Goal: Task Accomplishment & Management: Manage account settings

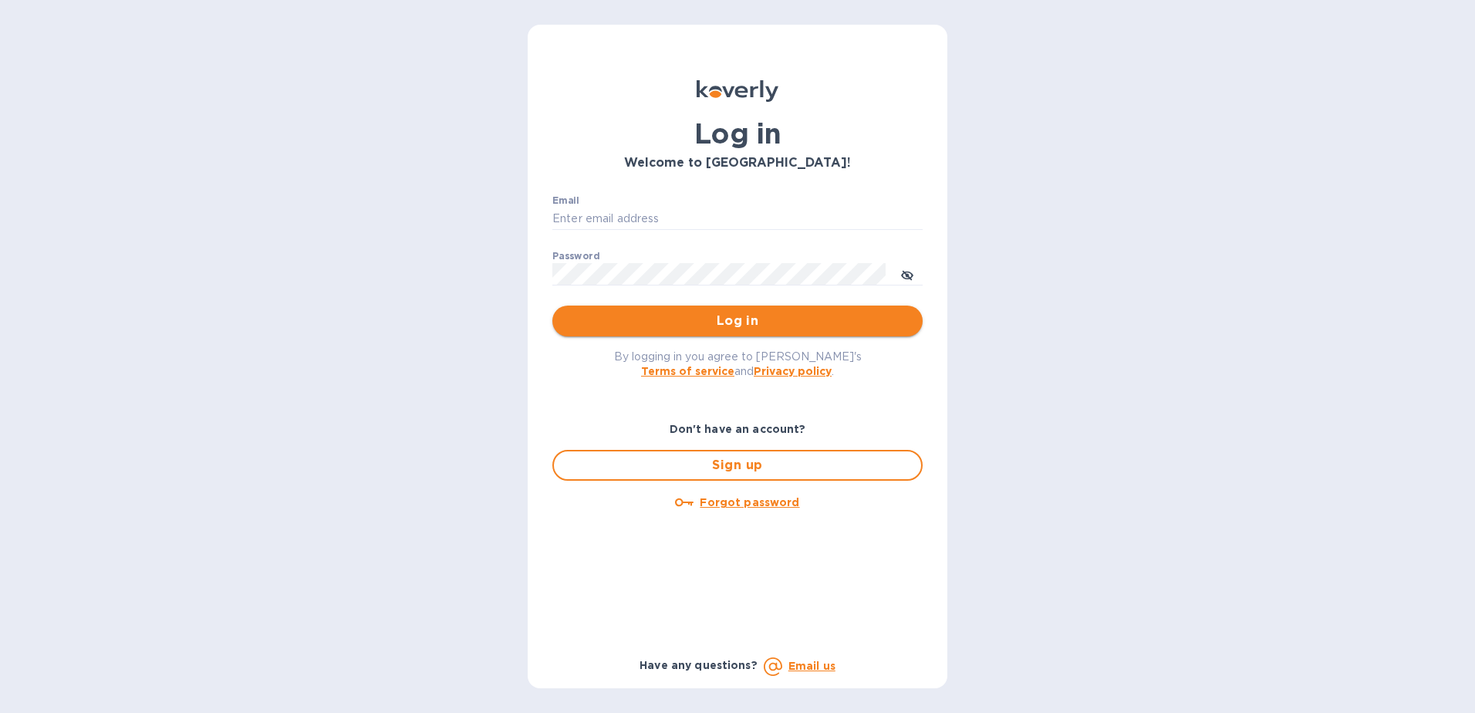
type input "michael@ammoelectric.com"
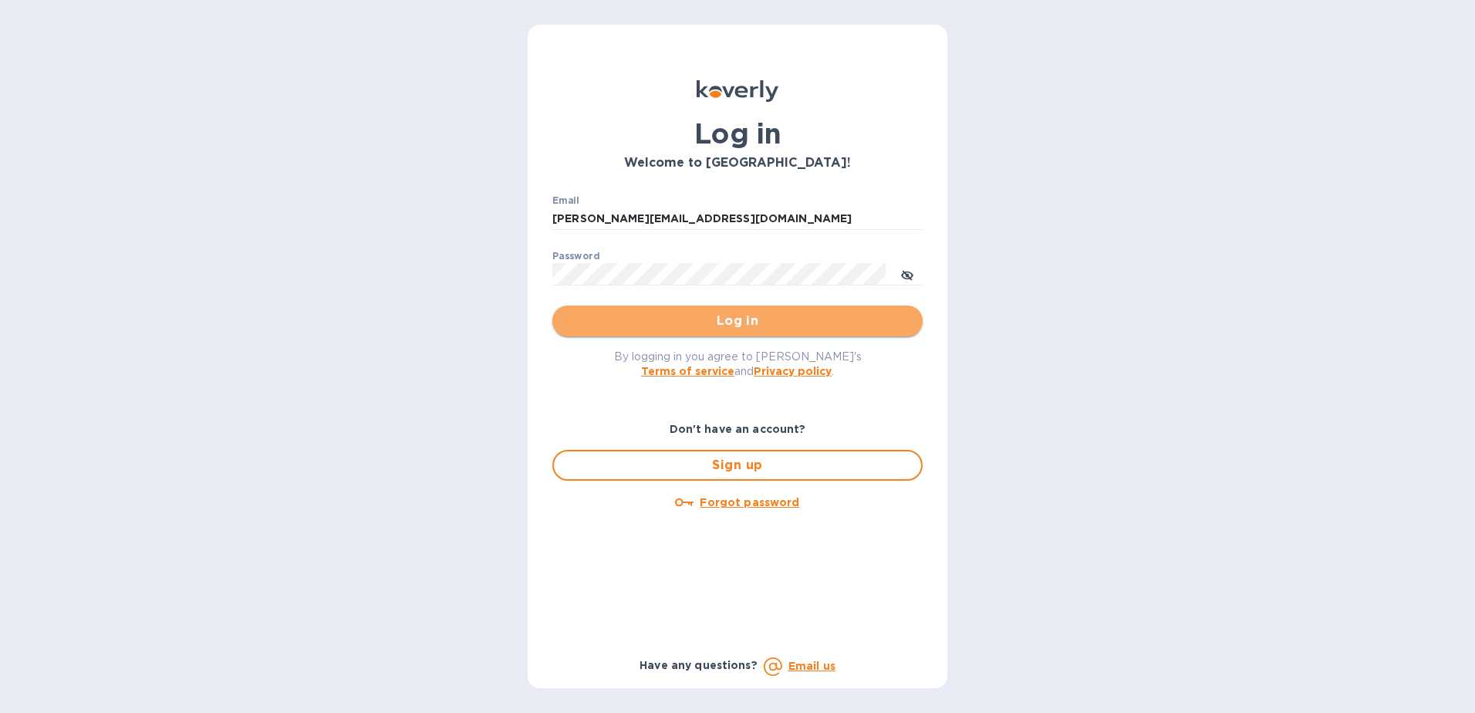
click at [707, 320] on span "Log in" at bounding box center [738, 321] width 346 height 19
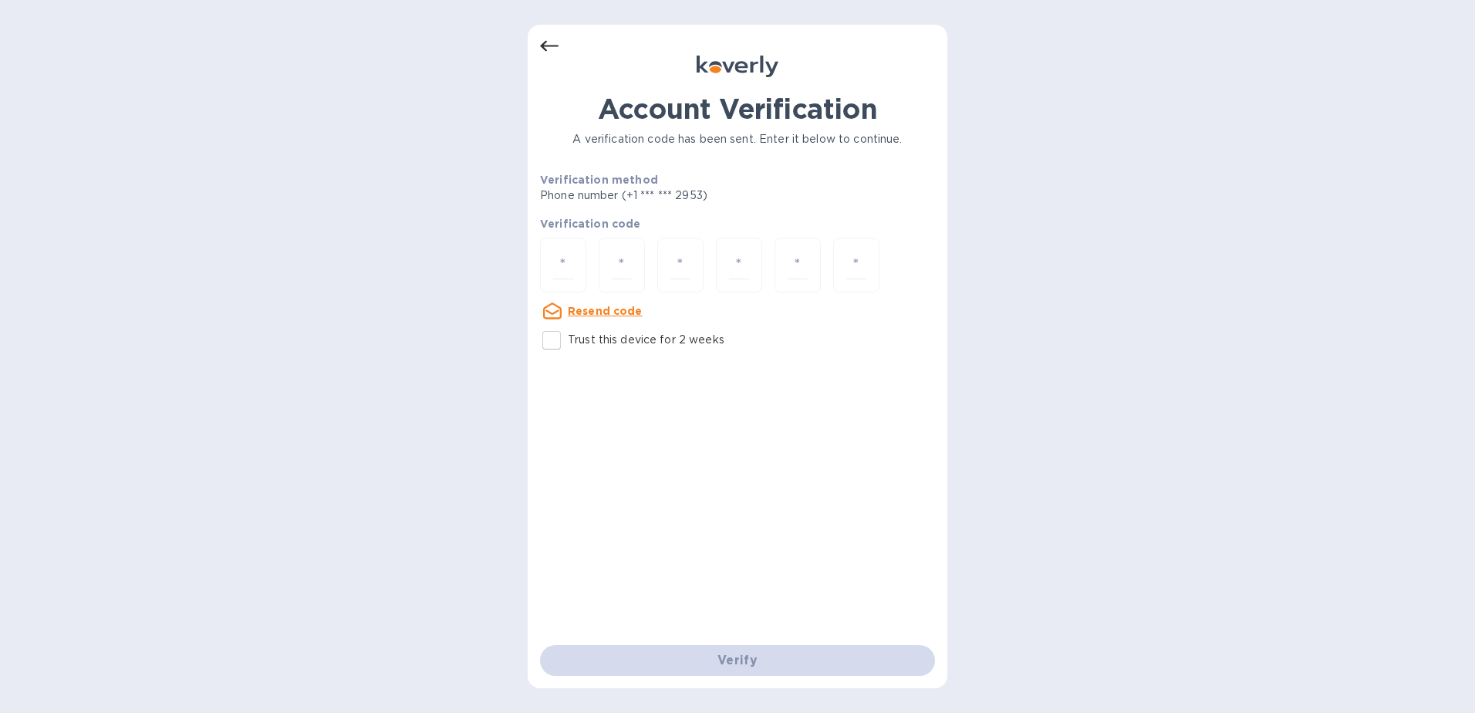
click at [563, 306] on div "Resend code" at bounding box center [591, 311] width 103 height 19
click at [559, 265] on input "number" at bounding box center [563, 265] width 20 height 29
paste input "3"
type input "3"
type input "7"
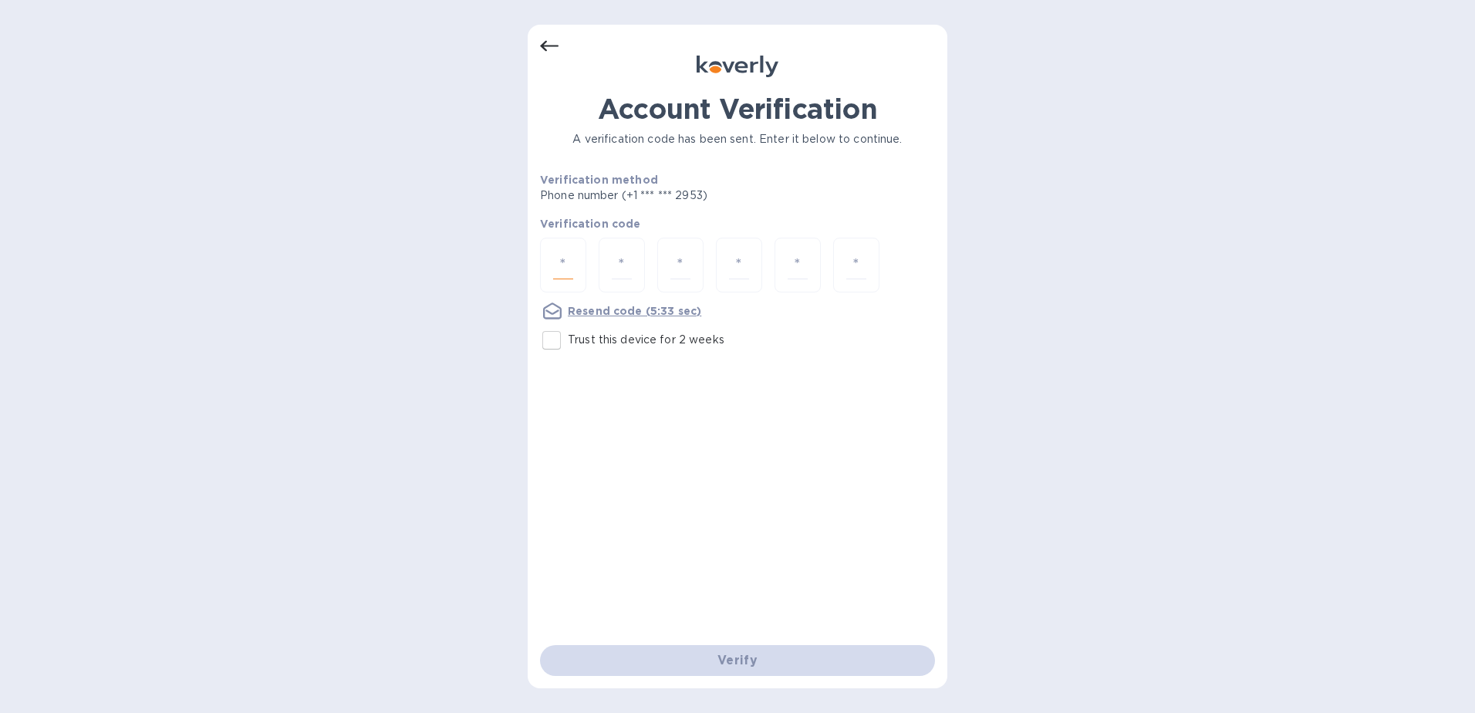
type input "6"
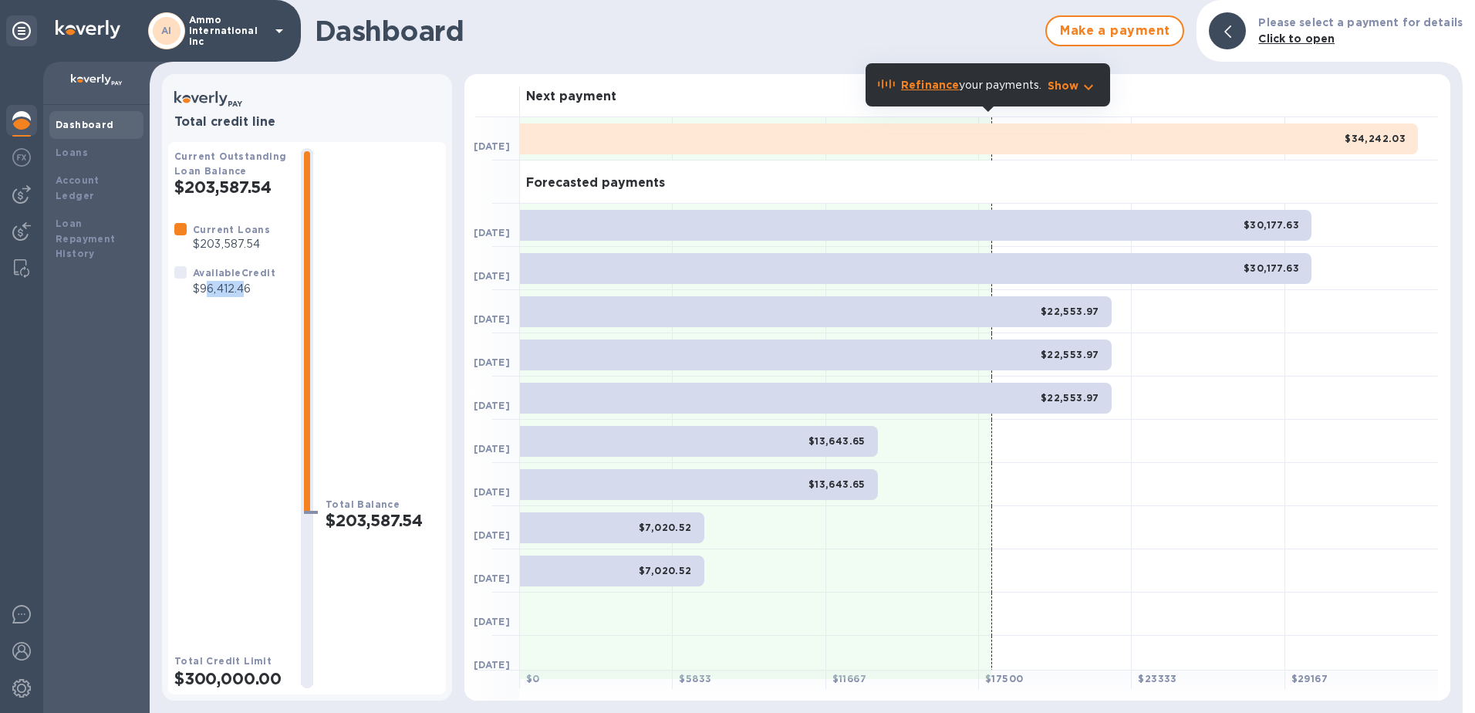
drag, startPoint x: 247, startPoint y: 296, endPoint x: 208, endPoint y: 291, distance: 39.6
click at [208, 291] on p "$96,412.46" at bounding box center [234, 289] width 83 height 16
drag, startPoint x: 208, startPoint y: 291, endPoint x: 288, endPoint y: 288, distance: 80.3
click at [292, 286] on div at bounding box center [307, 418] width 37 height 540
drag, startPoint x: 265, startPoint y: 292, endPoint x: 194, endPoint y: 296, distance: 71.1
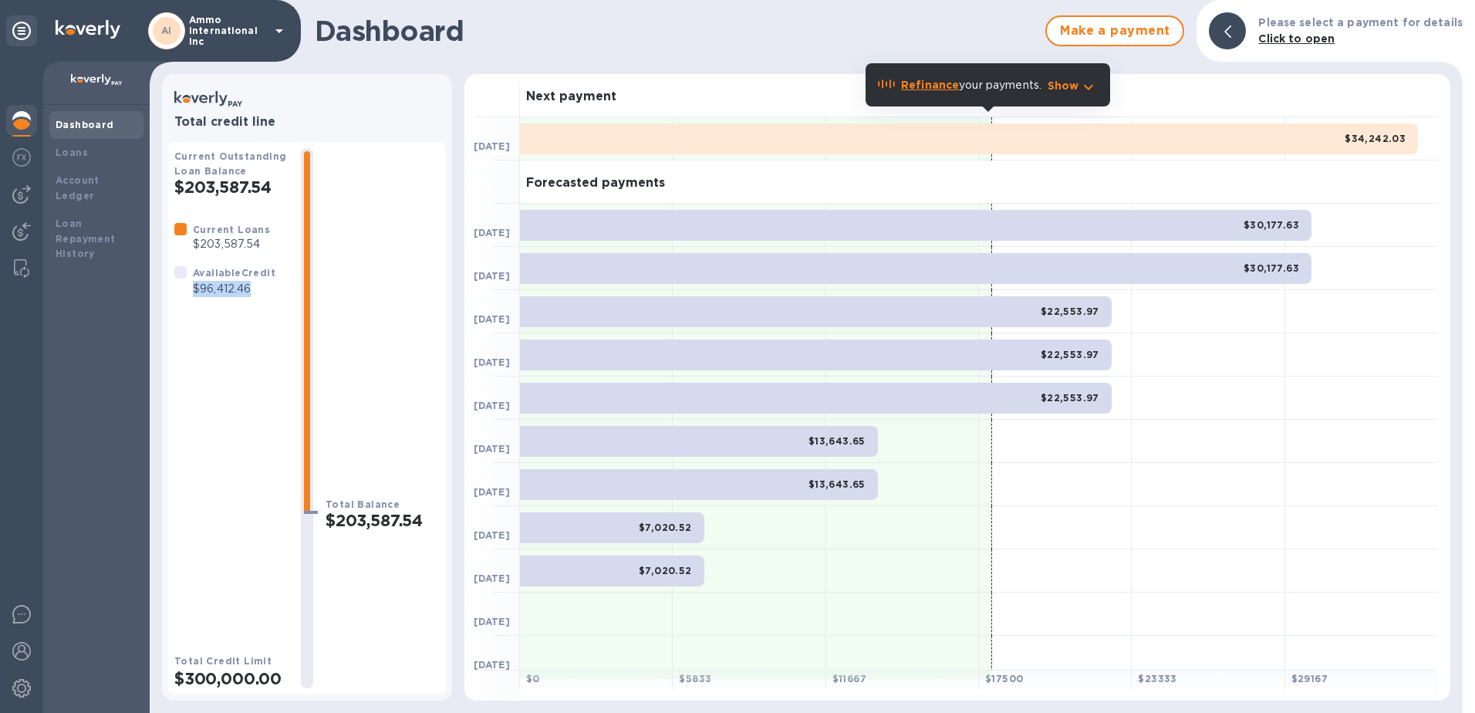
click at [194, 296] on p "$96,412.46" at bounding box center [234, 289] width 83 height 16
copy p "$96,412.46"
